Goal: Navigation & Orientation: Find specific page/section

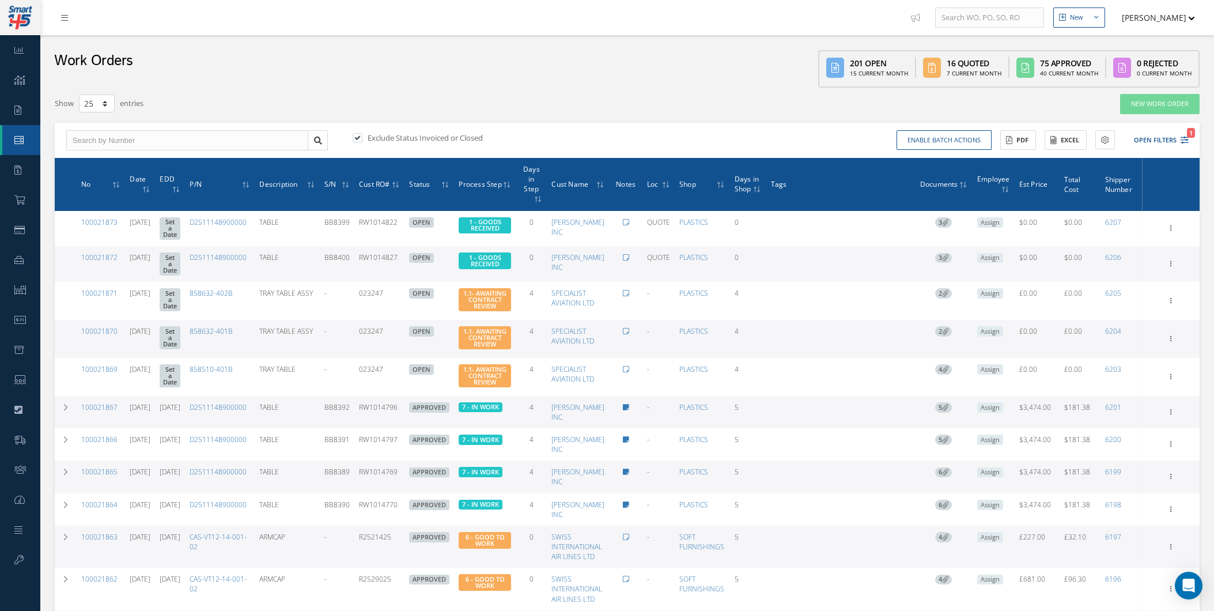
select select "25"
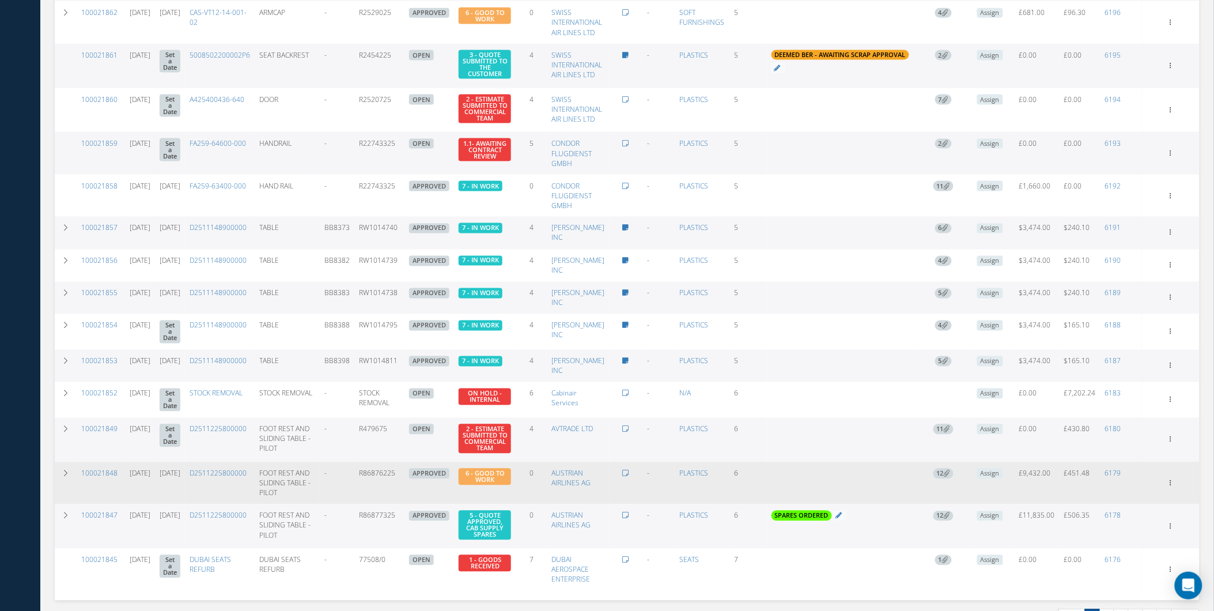
scroll to position [568, 0]
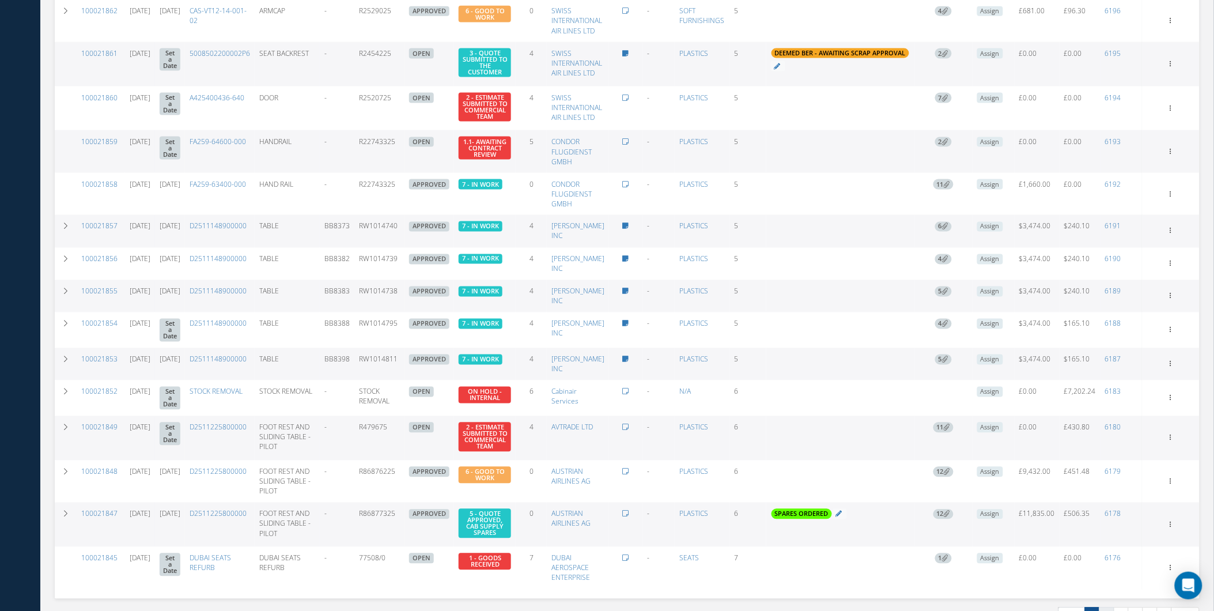
click at [1105, 607] on link "2" at bounding box center [1106, 616] width 15 height 18
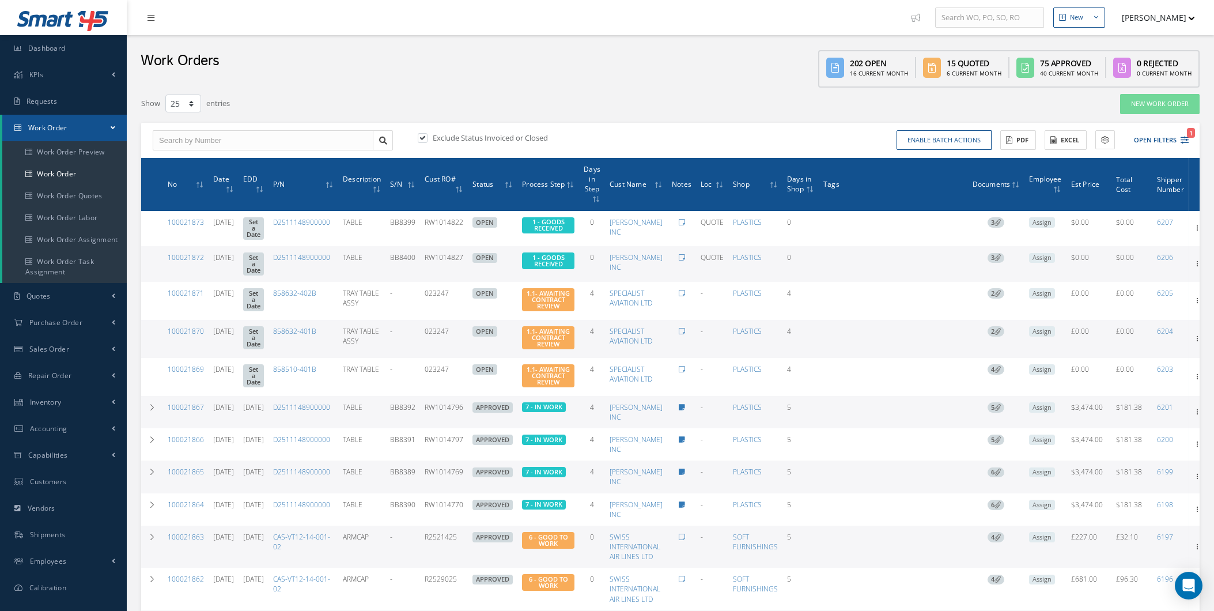
select select "25"
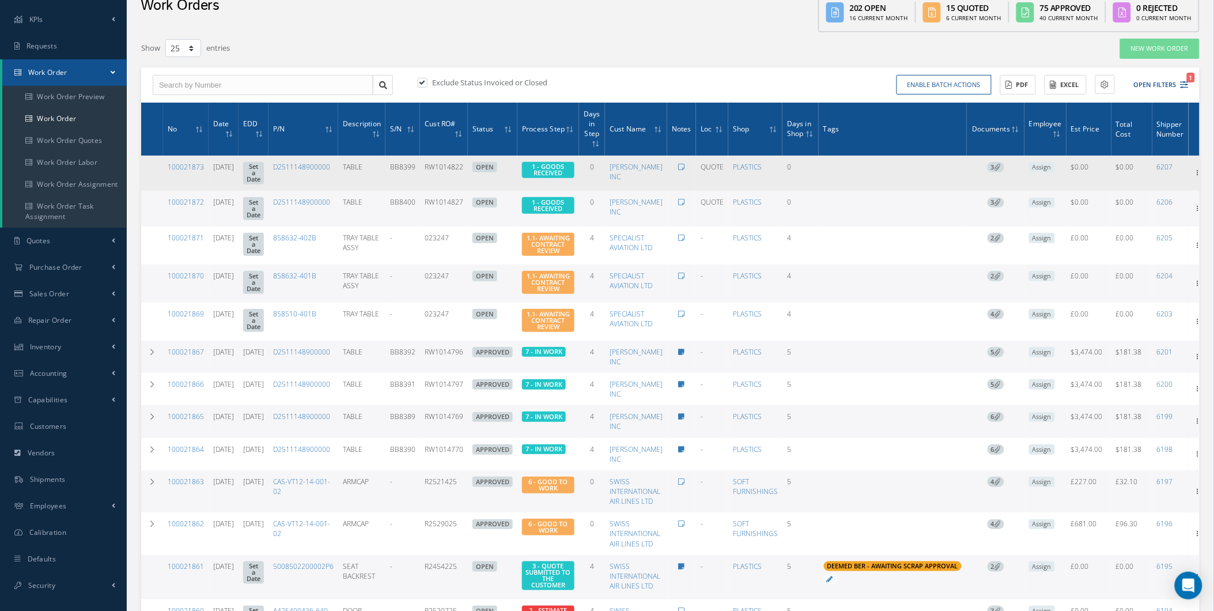
scroll to position [43, 0]
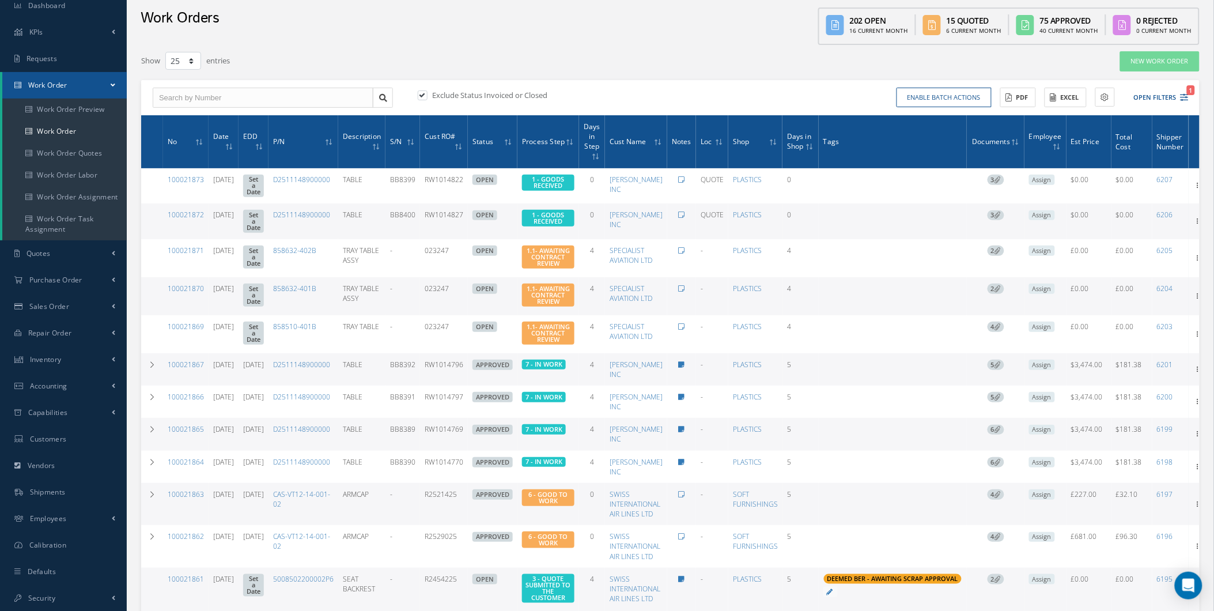
click at [81, 75] on link "Work Order" at bounding box center [64, 85] width 124 height 27
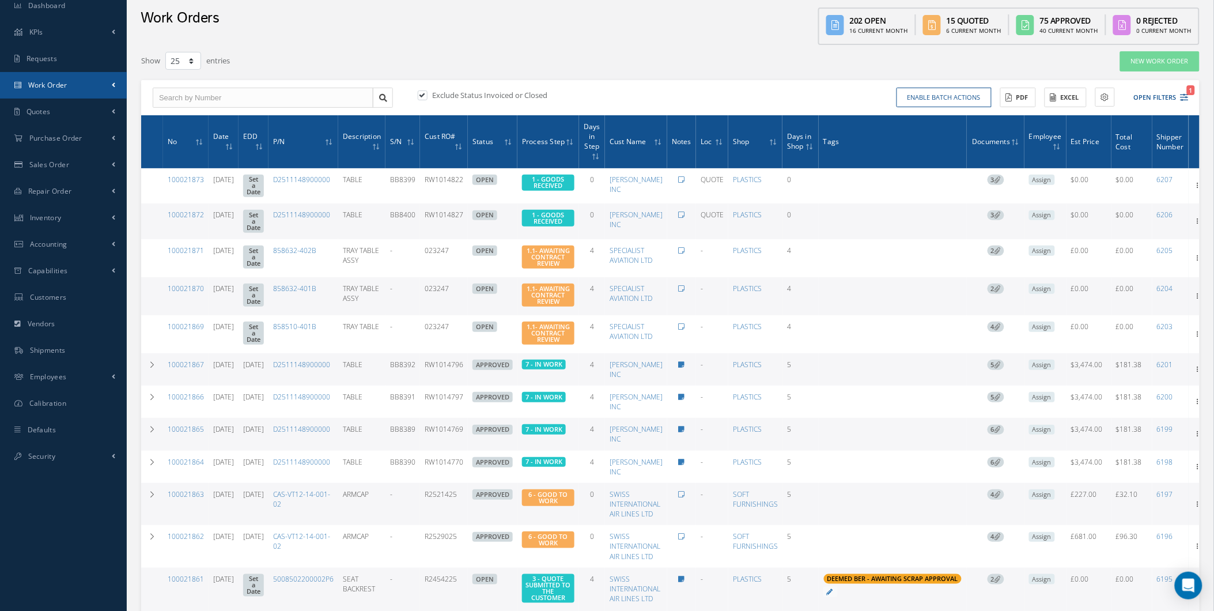
click at [78, 75] on link "Work Order" at bounding box center [63, 85] width 127 height 27
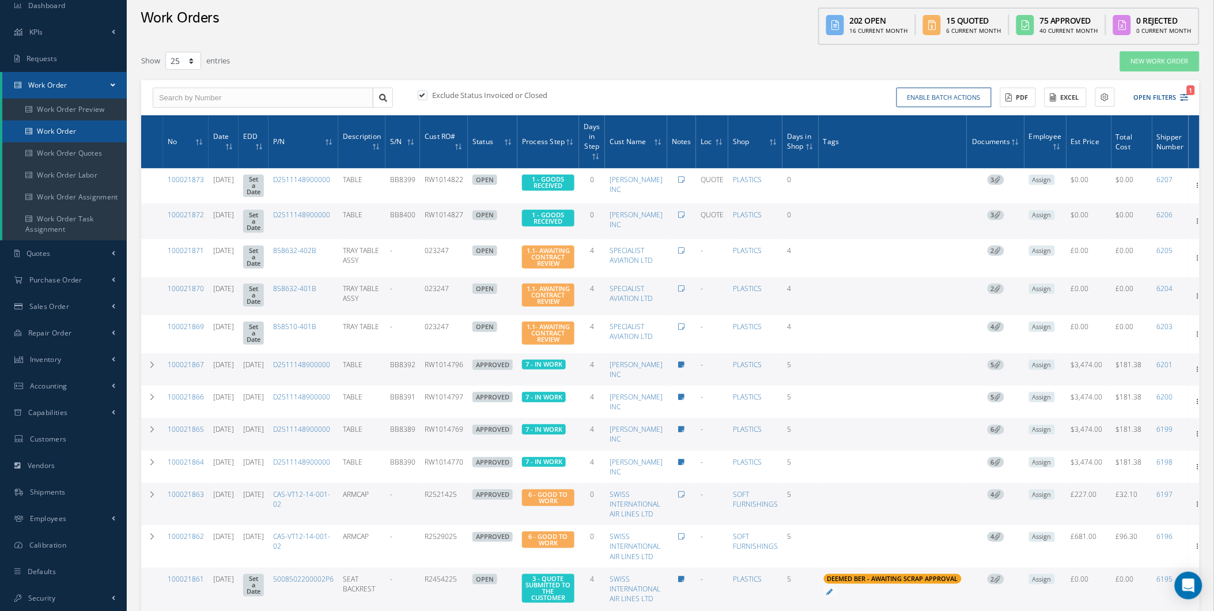
click at [75, 127] on link "Work Order" at bounding box center [64, 131] width 124 height 22
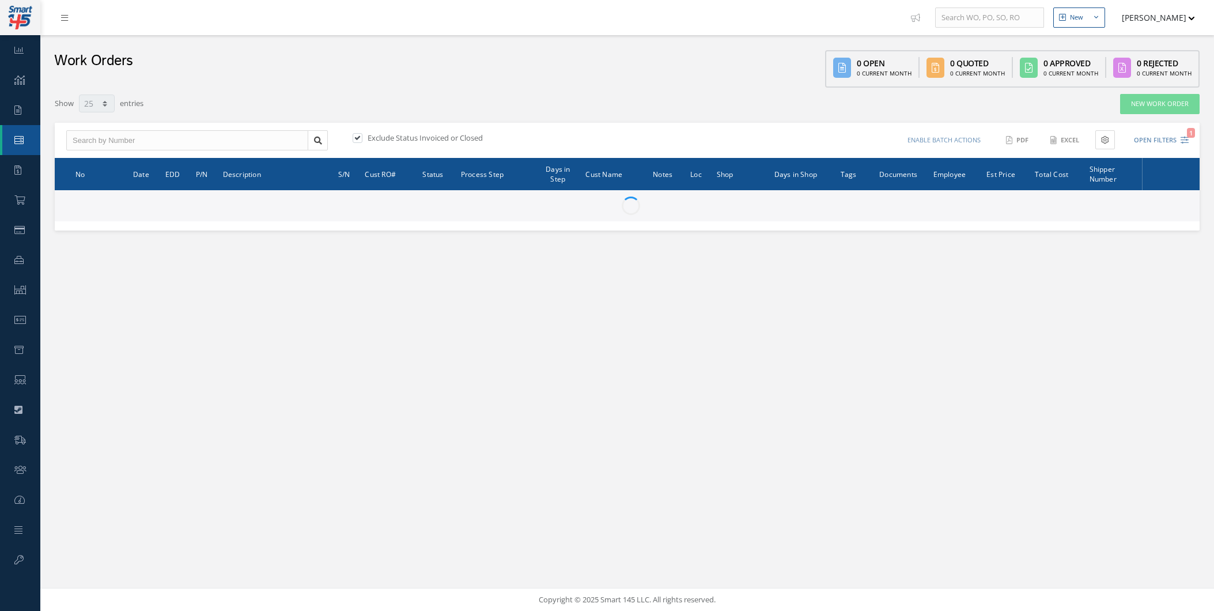
select select "25"
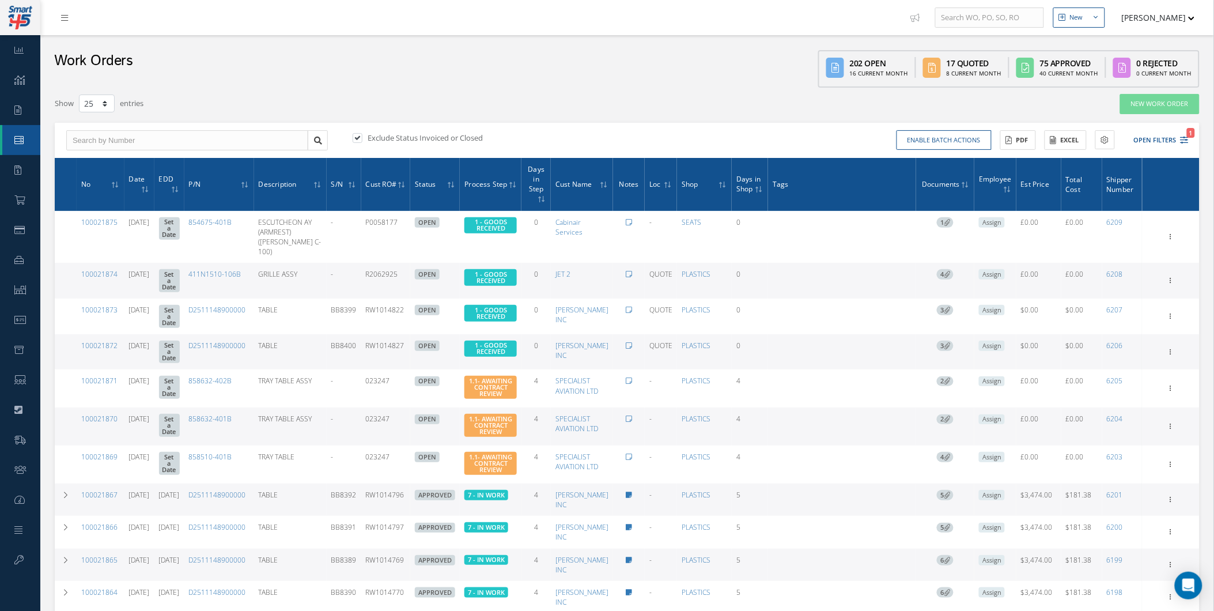
click at [116, 43] on div "Work Orders" at bounding box center [93, 61] width 79 height 41
